Goal: Task Accomplishment & Management: Use online tool/utility

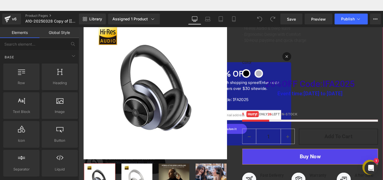
scroll to position [148, 0]
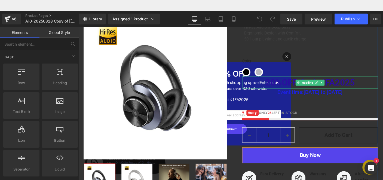
click at [332, 93] on span "20%OFF Code:IFA2025" at bounding box center [329, 88] width 97 height 11
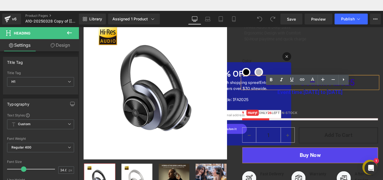
click at [383, 91] on h1 "20%OFF Code:IFA2025" at bounding box center [329, 89] width 147 height 14
click at [376, 89] on span "20%OFF Code:IFA2025" at bounding box center [329, 88] width 97 height 11
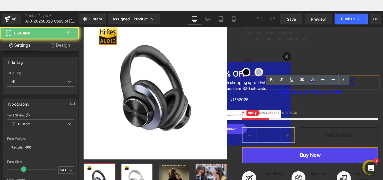
click at [376, 89] on span "20%OFF Code:IFA2025" at bounding box center [329, 88] width 97 height 11
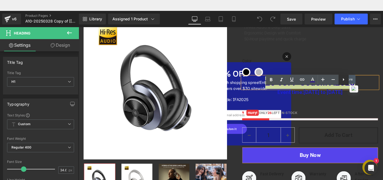
click at [342, 81] on icon at bounding box center [343, 79] width 7 height 7
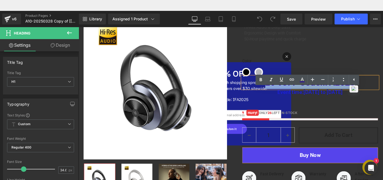
click at [383, 89] on h1 "20%OFF Code:IFA2025" at bounding box center [329, 89] width 147 height 14
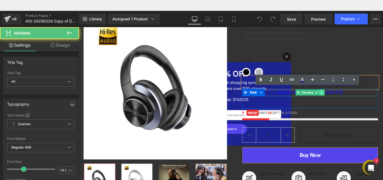
click at [341, 100] on icon at bounding box center [342, 98] width 3 height 3
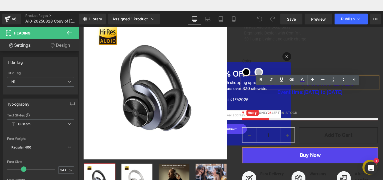
click at [383, 90] on h1 "20%OFF Code:IFA2025" at bounding box center [329, 89] width 147 height 14
click at [265, 91] on h1 "20%OFF Code:IFA2025" at bounding box center [329, 89] width 147 height 14
click at [302, 94] on h1 "20%OFF Code:IFA2025" at bounding box center [329, 89] width 147 height 14
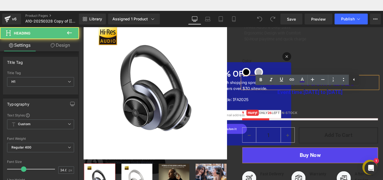
click at [353, 79] on icon at bounding box center [353, 79] width 1 height 3
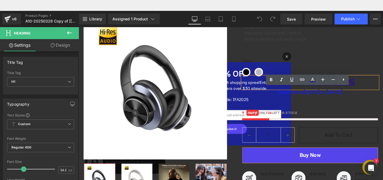
click at [383, 90] on h1 "20%OFF Code:IFA2025" at bounding box center [329, 89] width 147 height 14
click at [376, 88] on span "20%OFF Code:IFA2025" at bounding box center [329, 88] width 97 height 11
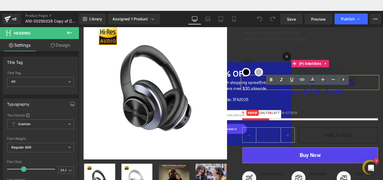
click at [382, 66] on label "Color" at bounding box center [329, 67] width 147 height 11
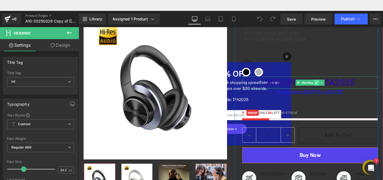
click at [338, 88] on link at bounding box center [336, 88] width 6 height 7
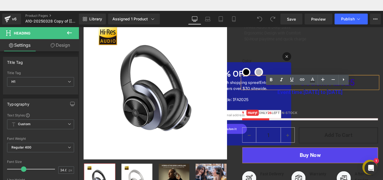
click at [383, 87] on h1 "20%OFF Code:IFA2025" at bounding box center [329, 89] width 147 height 14
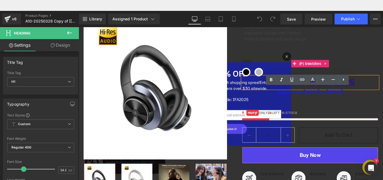
click at [306, 60] on div "Color Black Gray-Gold" at bounding box center [329, 68] width 147 height 28
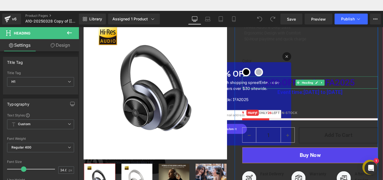
click at [304, 87] on span "20%OFF Code:IFA2025" at bounding box center [329, 88] width 97 height 11
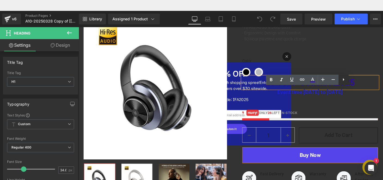
click at [345, 82] on icon at bounding box center [343, 79] width 7 height 7
click at [342, 80] on icon at bounding box center [343, 79] width 7 height 7
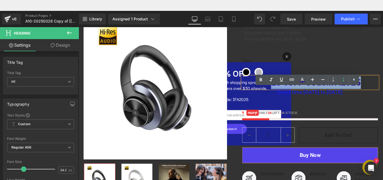
click at [383, 92] on li "20%OFF Code:IFA2025" at bounding box center [329, 89] width 147 height 14
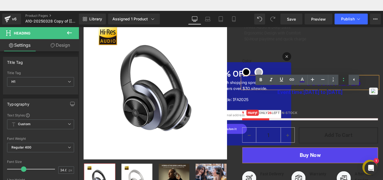
click at [344, 81] on icon at bounding box center [343, 79] width 7 height 7
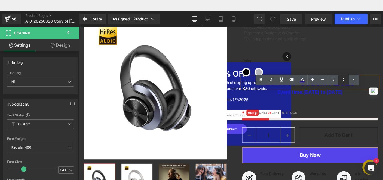
click at [344, 81] on icon at bounding box center [343, 79] width 7 height 7
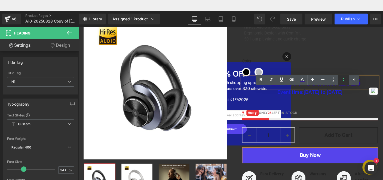
click at [344, 81] on icon at bounding box center [343, 79] width 7 height 7
click at [383, 60] on div "Color Black Gray-Gold" at bounding box center [329, 68] width 147 height 28
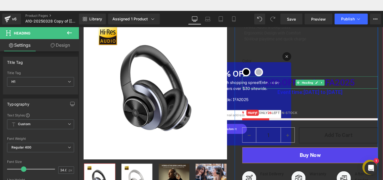
click at [349, 88] on span "20%OFF Code:IFA2025" at bounding box center [329, 88] width 97 height 11
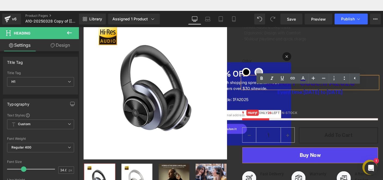
click at [346, 92] on span "20%OFF Code:IFA2025" at bounding box center [329, 88] width 97 height 11
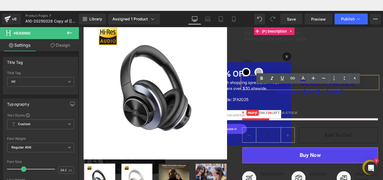
click at [383, 53] on div "· Hybrid Active Noise Cancelling · Transparency Mode · Hi-Res Audio & Deep Bass…" at bounding box center [329, 32] width 147 height 41
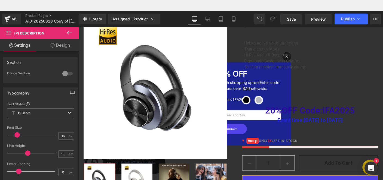
scroll to position [119, 0]
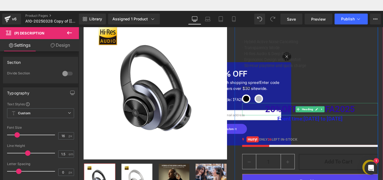
click at [360, 120] on span "20%OFF Code:IFA2025" at bounding box center [329, 117] width 97 height 11
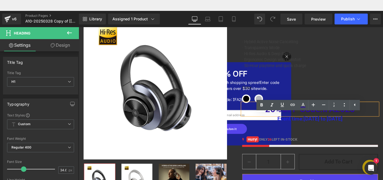
click at [345, 122] on span "20%OFF Code:IFA2025" at bounding box center [329, 117] width 97 height 11
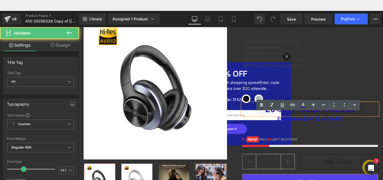
click at [343, 122] on span "20%OFF Code:IFA2025" at bounding box center [329, 117] width 97 height 11
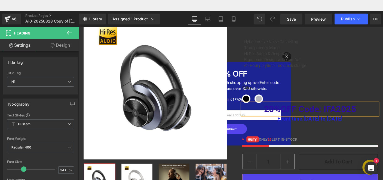
click at [341, 120] on span "20%OFF Code: IFA2025" at bounding box center [329, 117] width 100 height 11
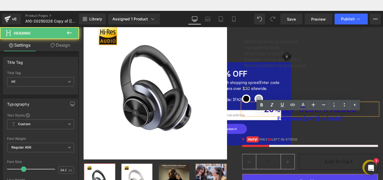
click at [338, 120] on span "20%OFF Code: IFA2025" at bounding box center [329, 117] width 100 height 11
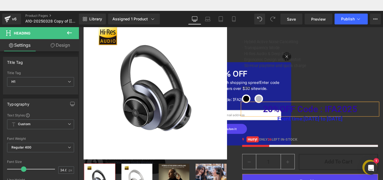
click at [298, 118] on span "20%OFF Code : IFA2025" at bounding box center [329, 117] width 102 height 11
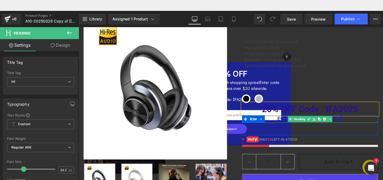
click at [296, 128] on span "Event time:[DATE] to [DATE]" at bounding box center [329, 127] width 70 height 7
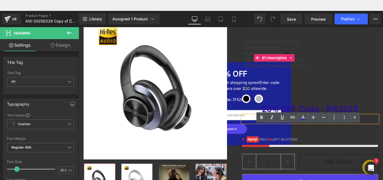
click at [382, 76] on div "· Hybrid Active Noise Cancelling · Transparency Mode · Hi-Res Audio & Deep Bass…" at bounding box center [329, 61] width 147 height 41
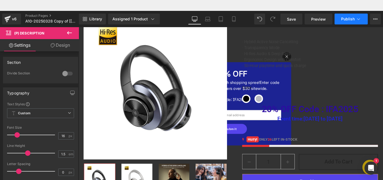
click at [347, 17] on span "Publish" at bounding box center [348, 19] width 14 height 4
click at [291, 19] on span "Save" at bounding box center [291, 19] width 9 height 6
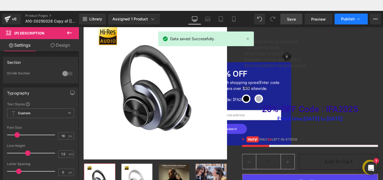
click at [346, 19] on span "Publish" at bounding box center [348, 19] width 14 height 4
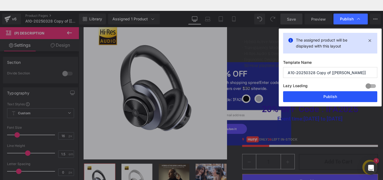
click at [325, 96] on button "Publish" at bounding box center [330, 96] width 94 height 11
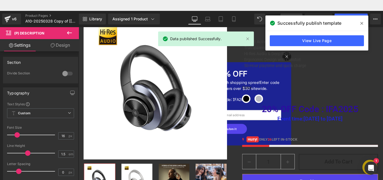
click at [361, 23] on icon at bounding box center [361, 23] width 3 height 4
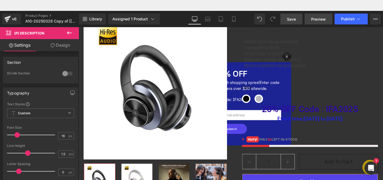
click at [319, 17] on span "Preview" at bounding box center [318, 19] width 15 height 6
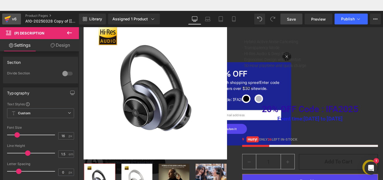
click at [12, 17] on div "v6" at bounding box center [14, 19] width 7 height 7
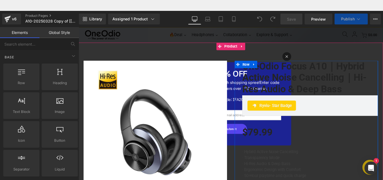
scroll to position [152, 0]
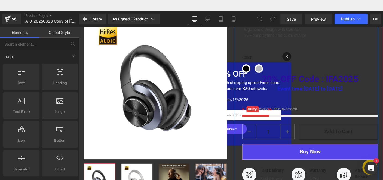
click at [329, 95] on div "Event time:[DATE] to [DATE] Heading" at bounding box center [329, 95] width 147 height 8
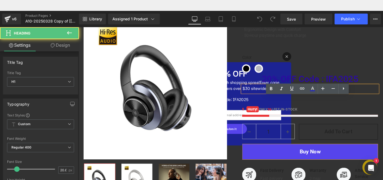
click at [310, 89] on icon at bounding box center [312, 89] width 7 height 7
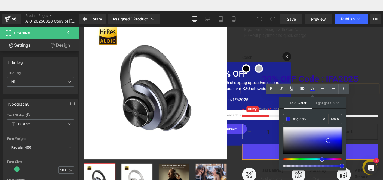
click at [381, 96] on h1 "Event time:[DATE] to [DATE]" at bounding box center [329, 95] width 147 height 8
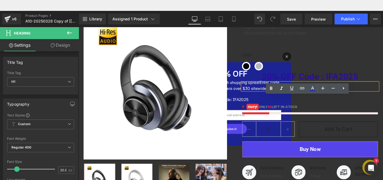
scroll to position [151, 0]
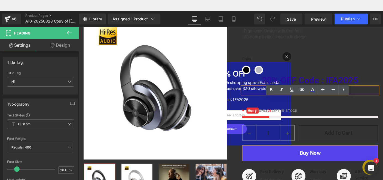
click at [273, 96] on h1 "Event time:[DATE] to [DATE]" at bounding box center [329, 97] width 147 height 8
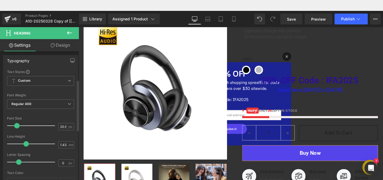
scroll to position [0, 0]
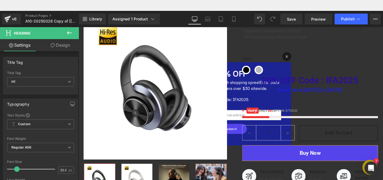
click at [63, 47] on link "Design" at bounding box center [60, 45] width 39 height 12
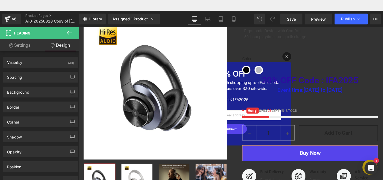
click at [27, 45] on link "Settings" at bounding box center [19, 45] width 39 height 12
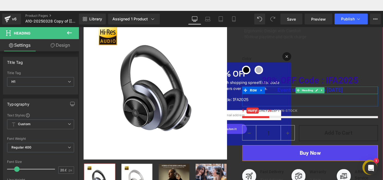
click at [306, 99] on span "Event time:[DATE] to [DATE]" at bounding box center [329, 96] width 70 height 7
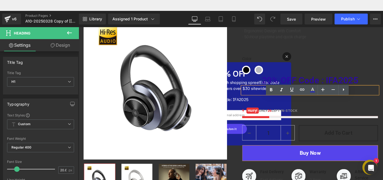
click at [275, 99] on h1 "Event time:[DATE] to [DATE]" at bounding box center [329, 97] width 147 height 8
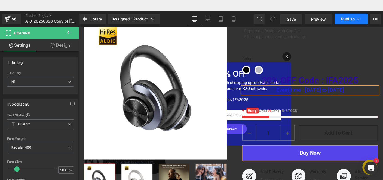
click at [348, 19] on span "Publish" at bounding box center [348, 19] width 14 height 4
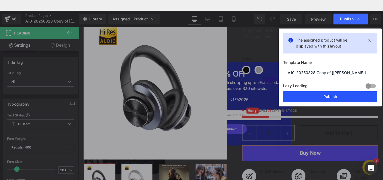
click at [321, 95] on button "Publish" at bounding box center [330, 96] width 94 height 11
